Goal: Task Accomplishment & Management: Manage account settings

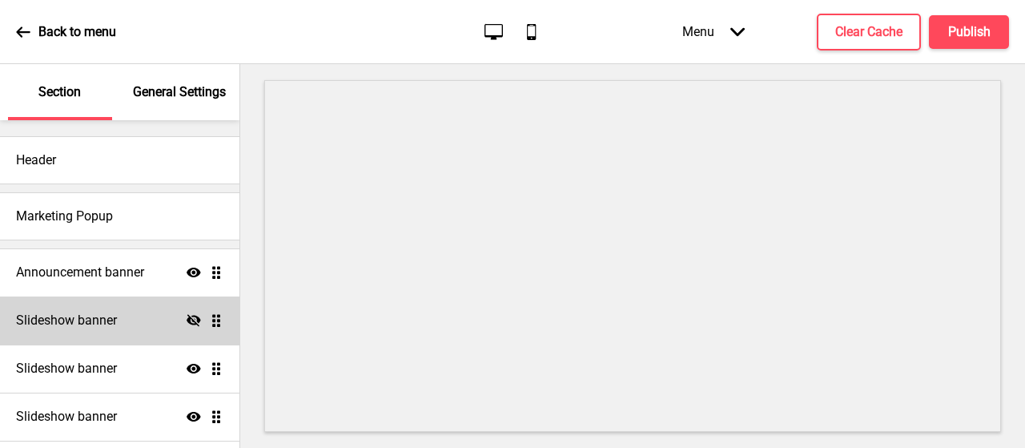
click at [86, 324] on h4 "Slideshow banner" at bounding box center [66, 320] width 101 height 18
select select "7000"
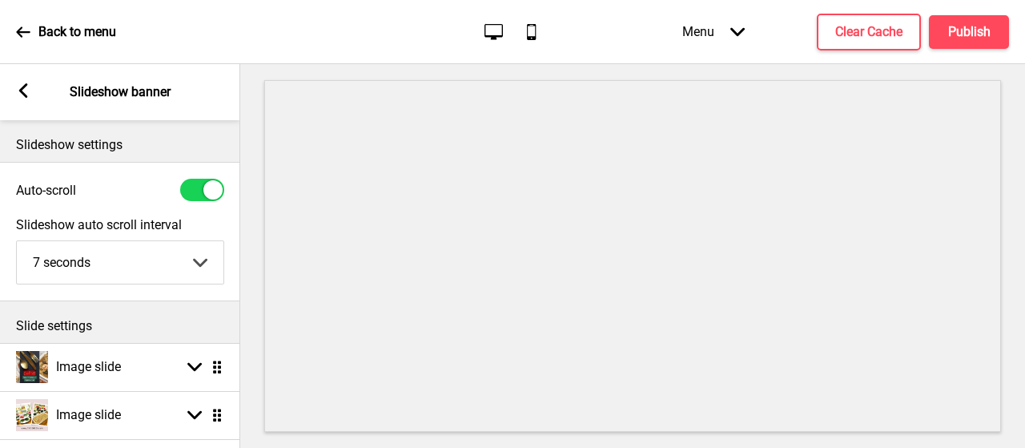
click at [27, 86] on icon at bounding box center [23, 90] width 9 height 14
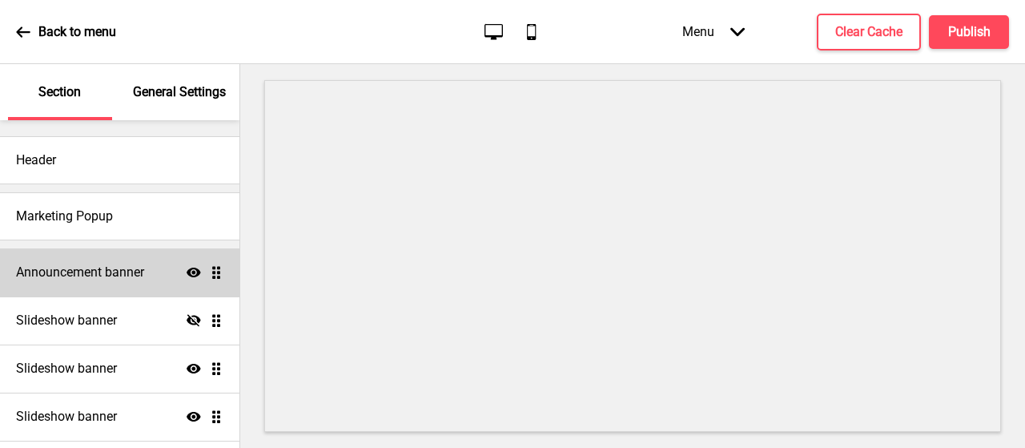
click at [86, 267] on h4 "Announcement banner" at bounding box center [80, 272] width 128 height 18
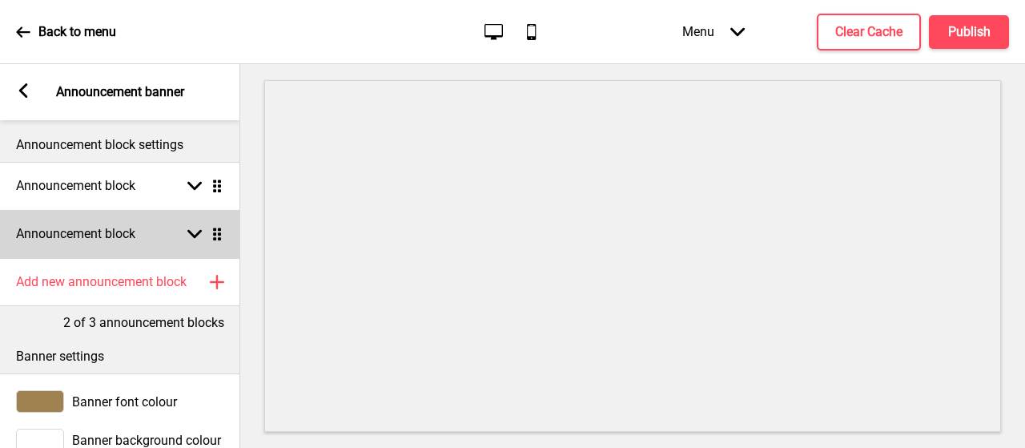
click at [199, 241] on rect at bounding box center [194, 234] width 14 height 14
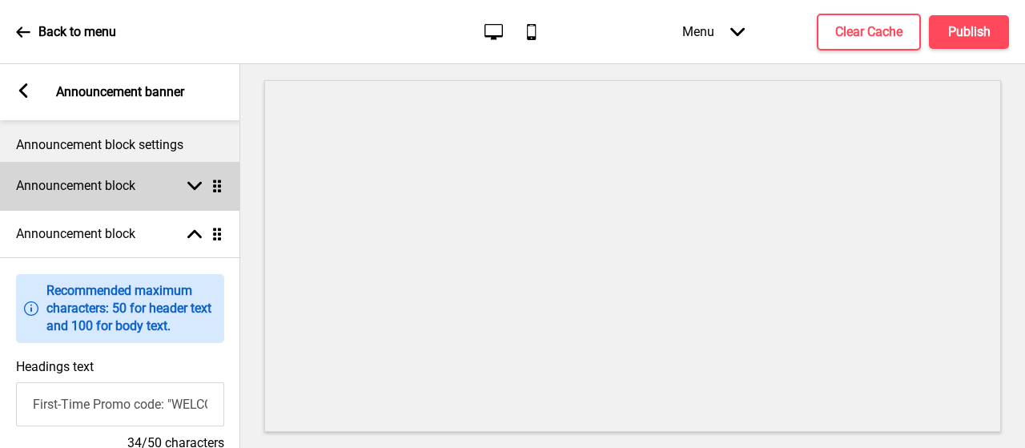
click at [194, 193] on div "Announcement block Arrow down Drag" at bounding box center [120, 186] width 240 height 48
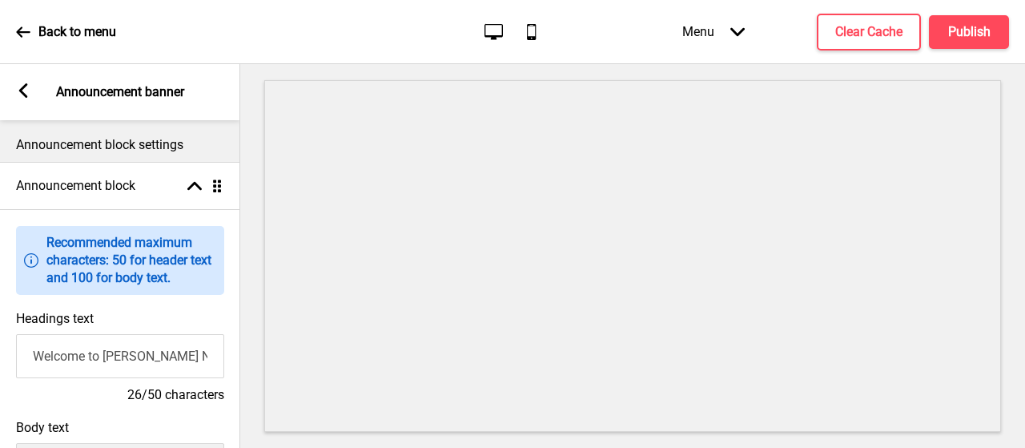
click at [40, 85] on div "Arrow left Announcement banner" at bounding box center [120, 92] width 240 height 56
click at [22, 90] on g at bounding box center [23, 90] width 14 height 14
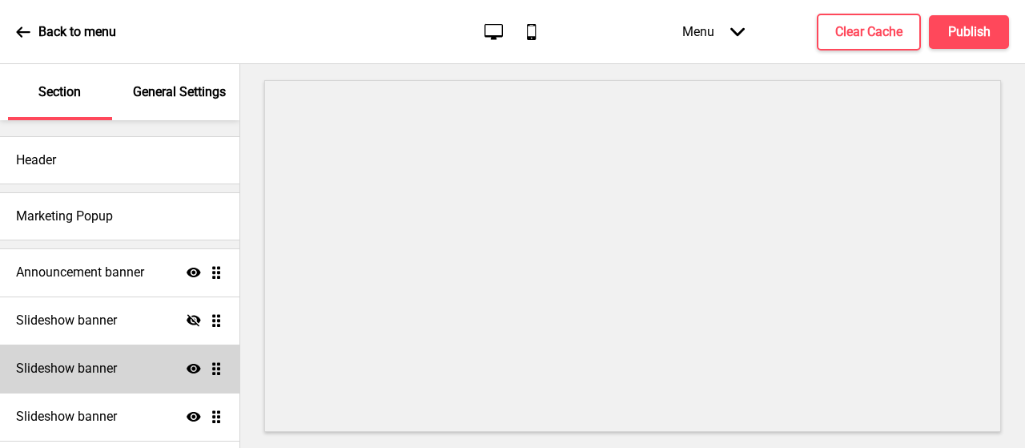
click at [94, 358] on div "Slideshow banner Show Drag" at bounding box center [119, 368] width 239 height 48
select select "7000"
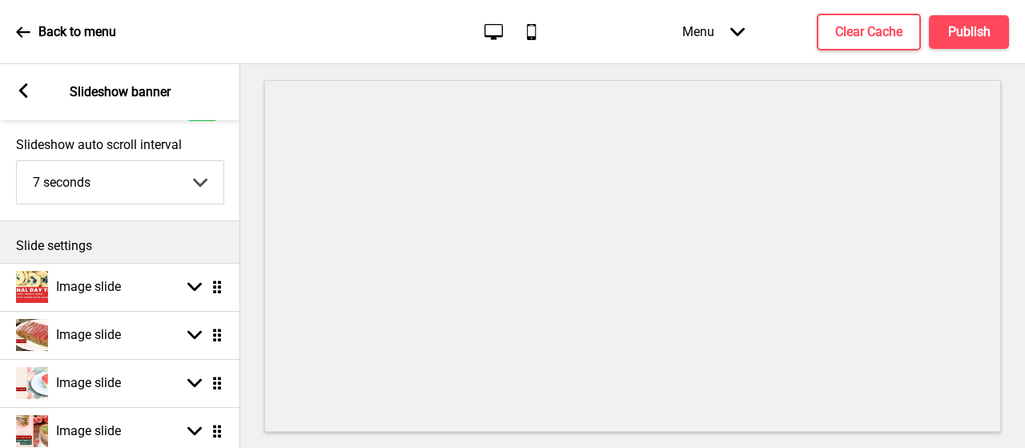
scroll to position [160, 0]
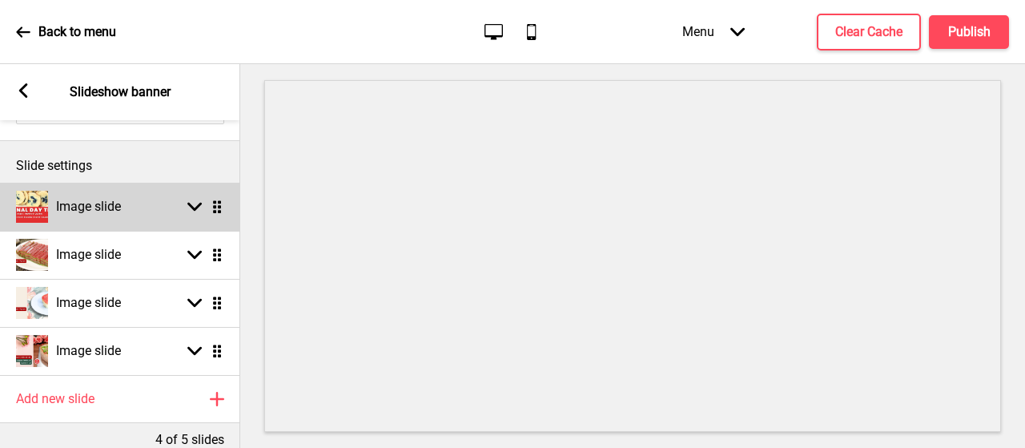
click at [189, 201] on rect at bounding box center [194, 206] width 14 height 14
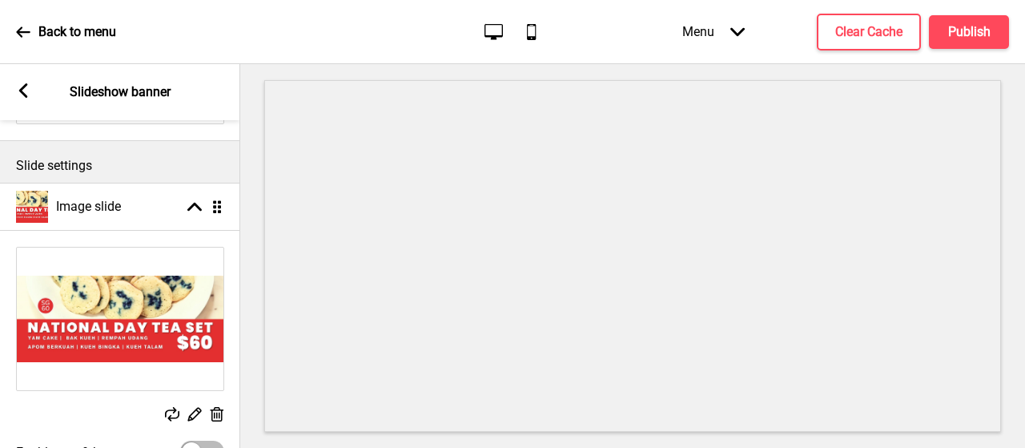
click at [218, 415] on rect at bounding box center [216, 414] width 17 height 17
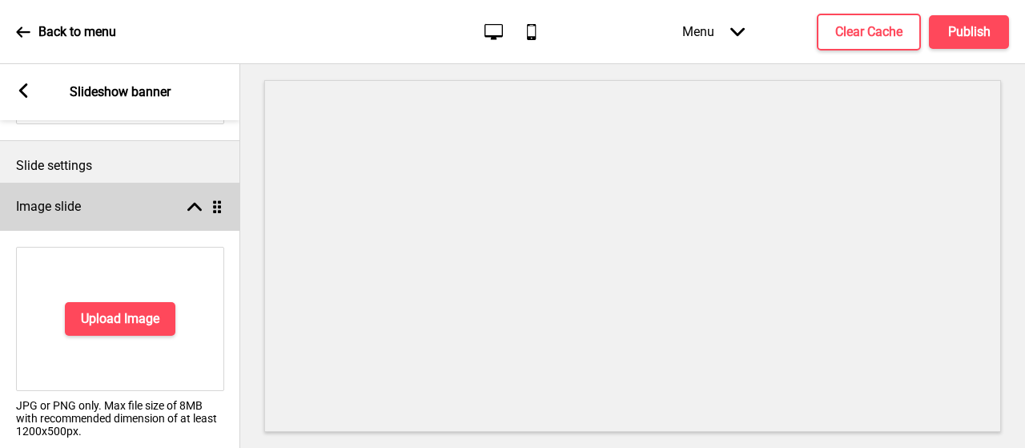
click at [197, 207] on rect at bounding box center [194, 206] width 14 height 14
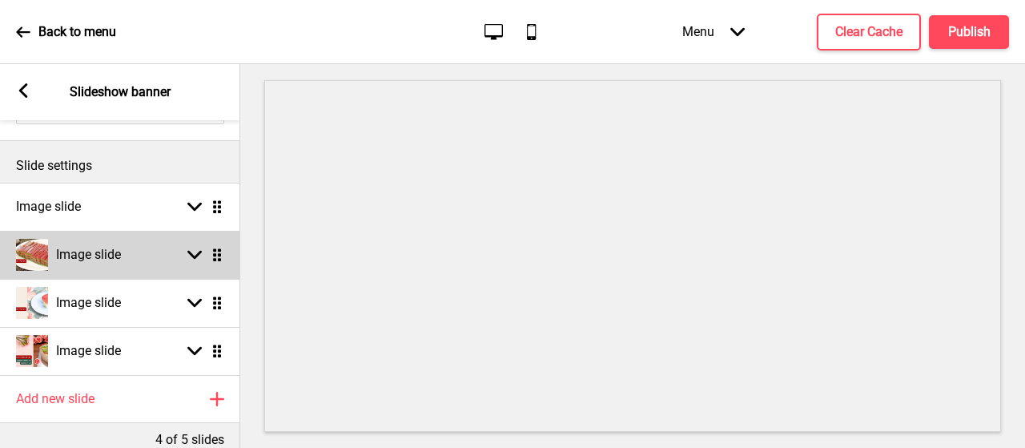
click at [107, 252] on h4 "Image slide" at bounding box center [88, 255] width 65 height 18
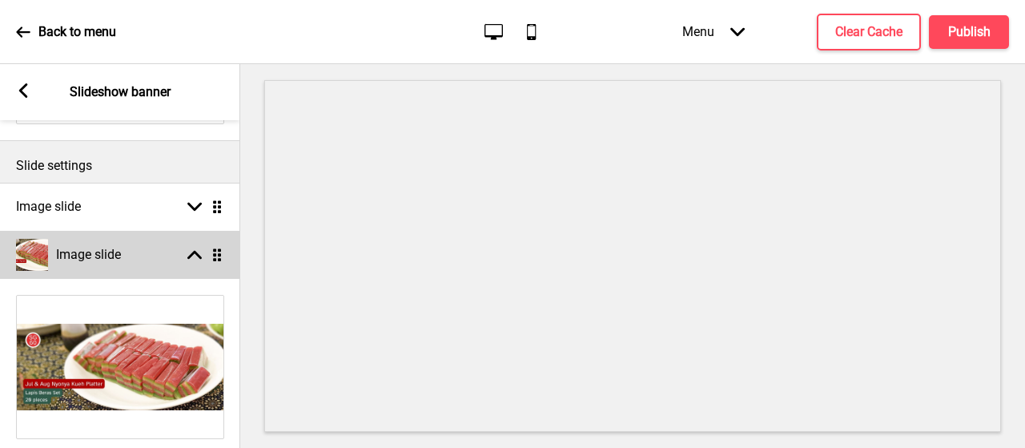
click at [107, 252] on h4 "Image slide" at bounding box center [88, 255] width 65 height 18
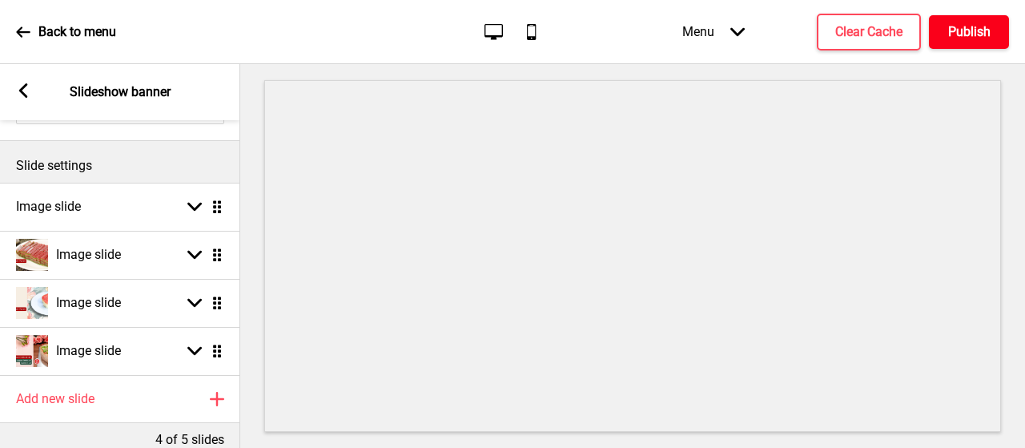
click at [966, 30] on h4 "Publish" at bounding box center [969, 32] width 42 height 18
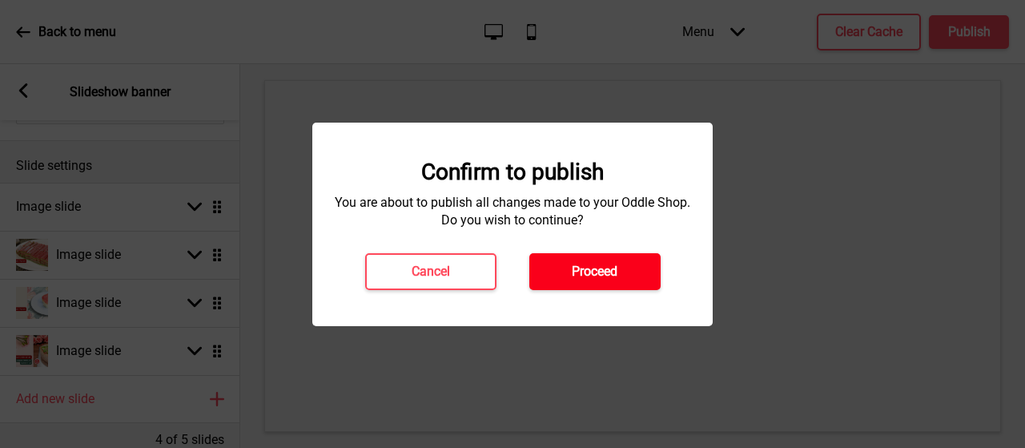
click at [592, 265] on h4 "Proceed" at bounding box center [595, 272] width 46 height 18
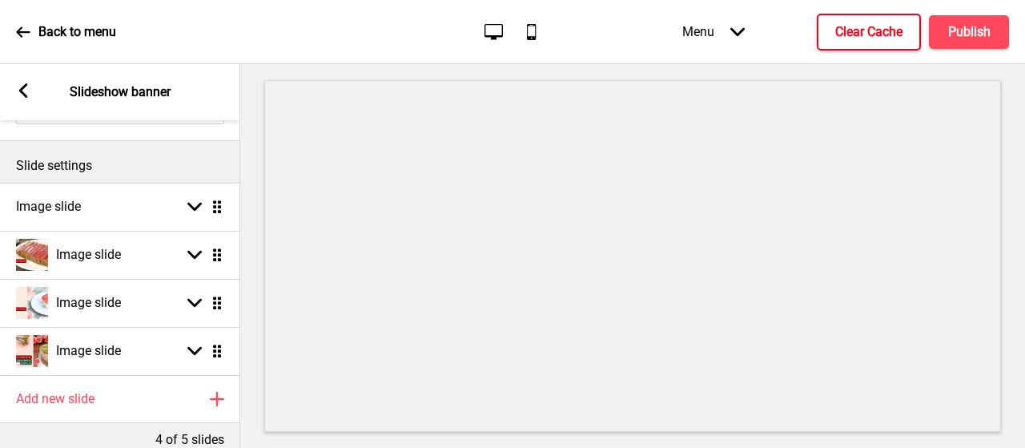
click at [844, 37] on h4 "Clear Cache" at bounding box center [868, 32] width 67 height 18
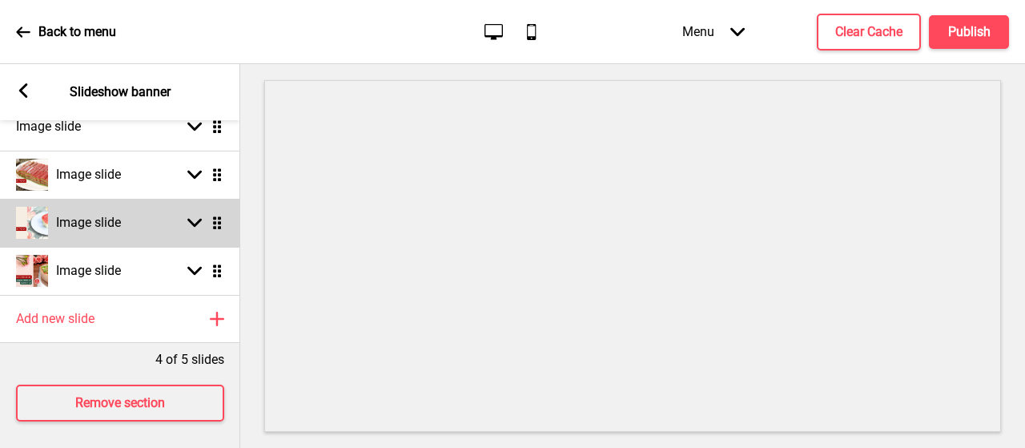
scroll to position [0, 0]
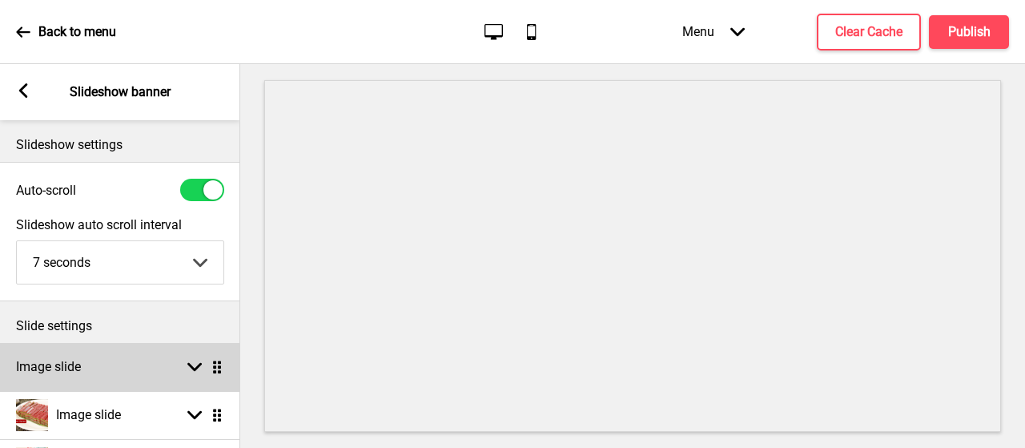
click at [184, 363] on div "Arrow down Drag" at bounding box center [201, 366] width 45 height 14
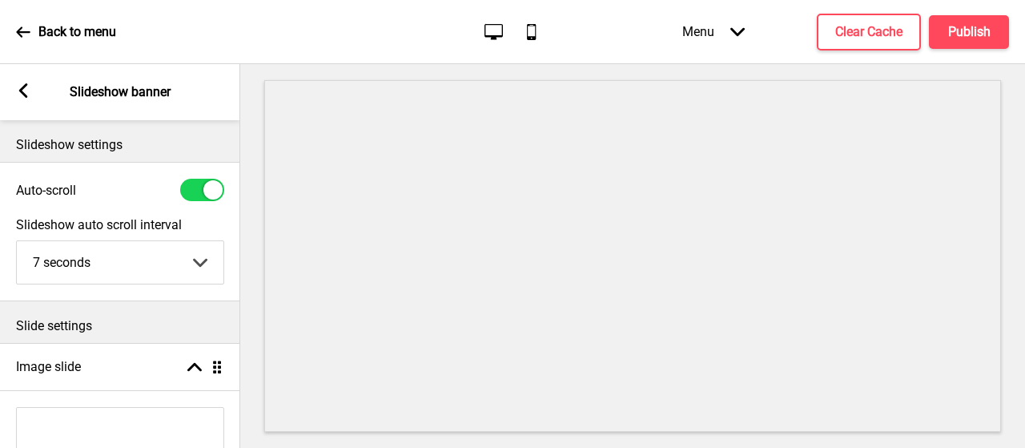
scroll to position [320, 0]
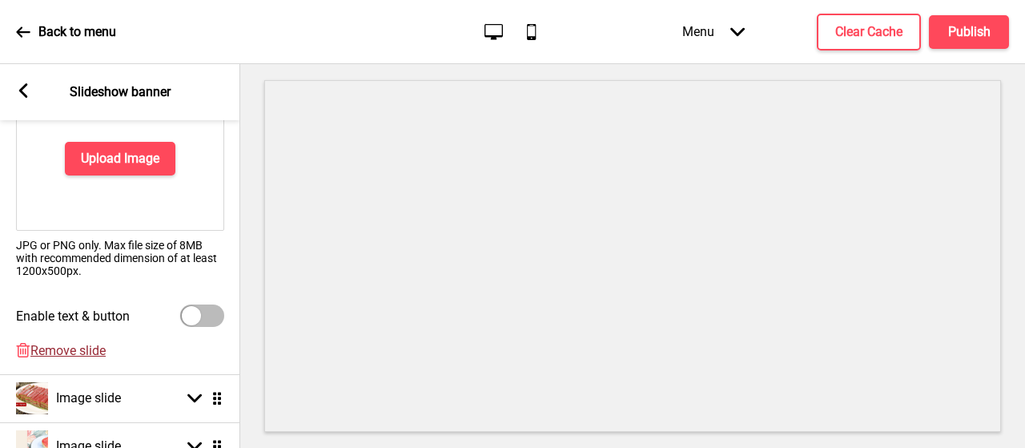
click at [86, 347] on span "Remove slide" at bounding box center [67, 350] width 75 height 15
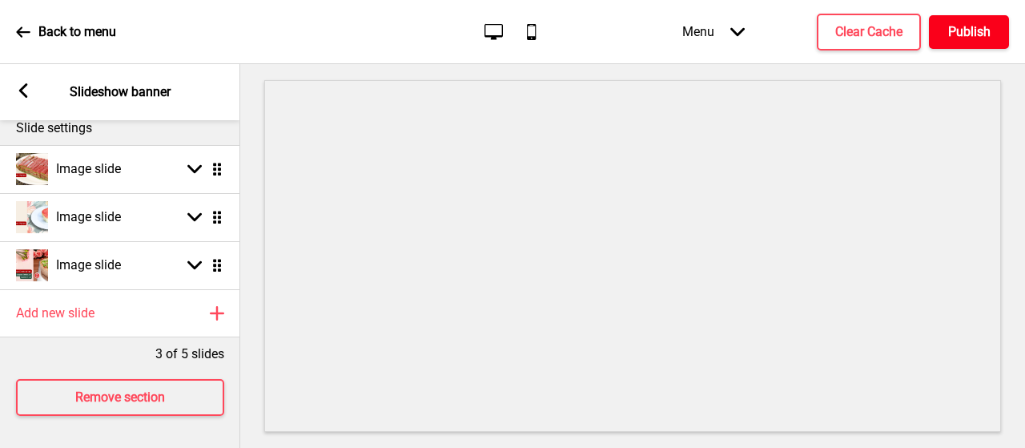
click at [959, 36] on h4 "Publish" at bounding box center [969, 32] width 42 height 18
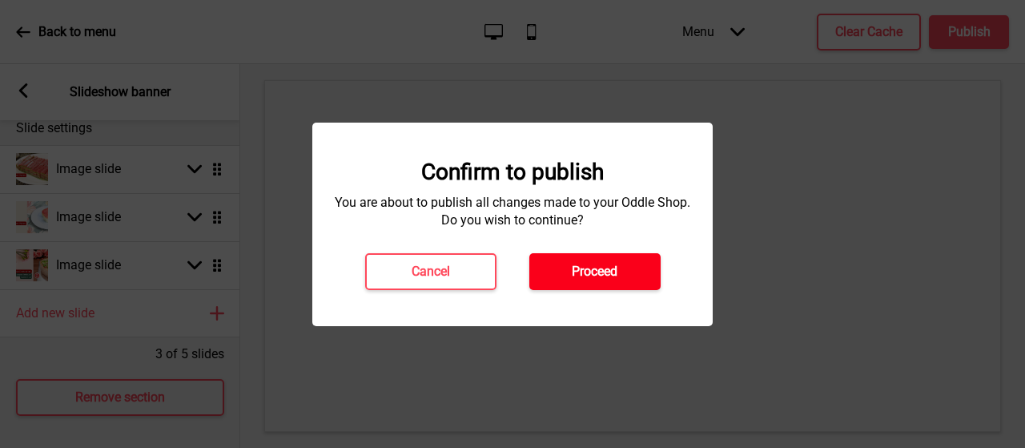
click at [583, 261] on button "Proceed" at bounding box center [594, 271] width 131 height 37
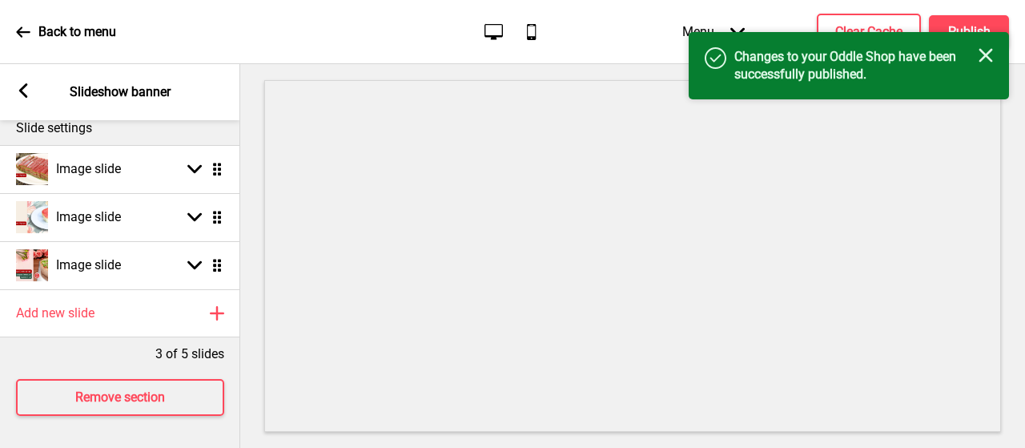
click at [988, 58] on rect at bounding box center [985, 55] width 14 height 14
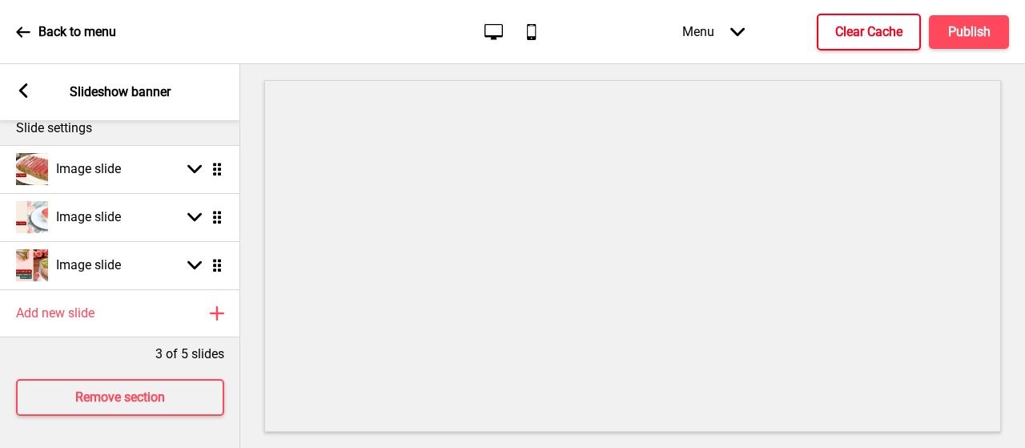
click at [875, 32] on h4 "Clear Cache" at bounding box center [868, 32] width 67 height 18
